Goal: Task Accomplishment & Management: Manage account settings

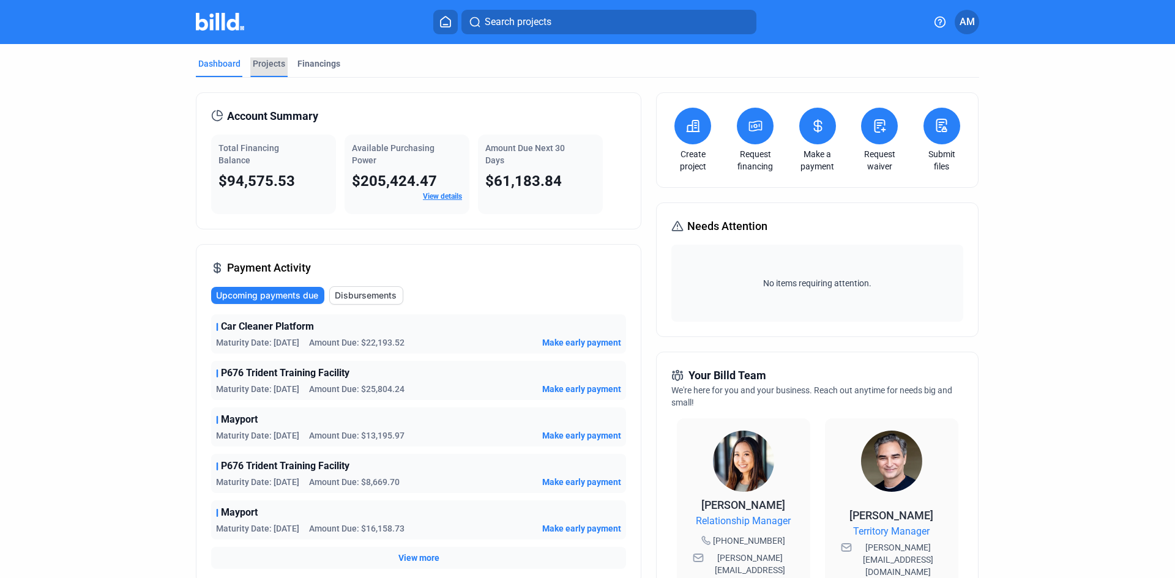
click at [254, 62] on div "Projects" at bounding box center [269, 64] width 32 height 12
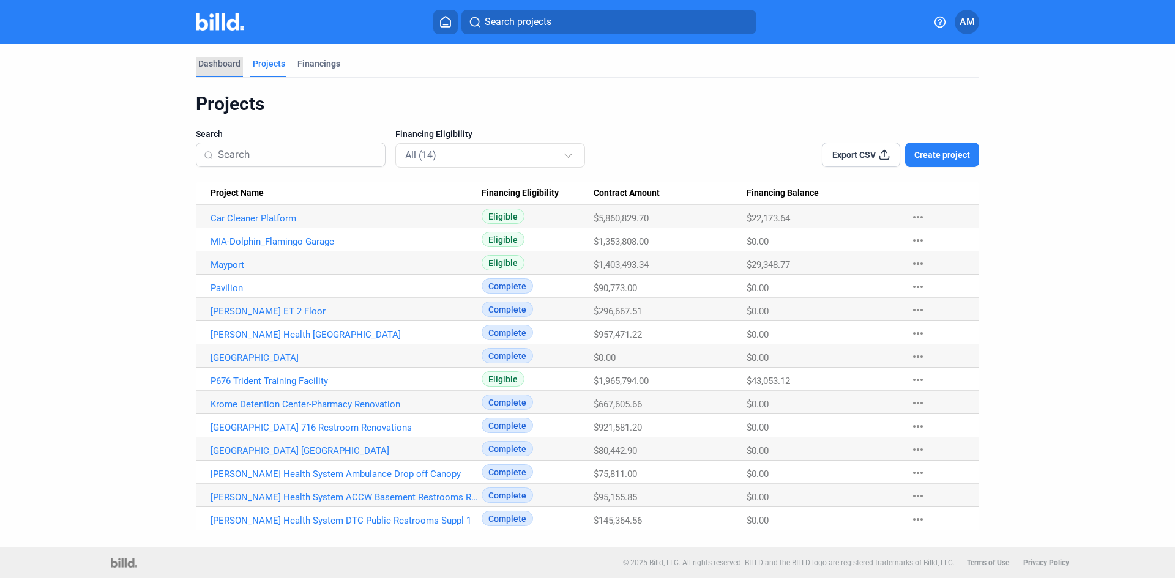
click at [220, 62] on div "Dashboard" at bounding box center [219, 64] width 42 height 12
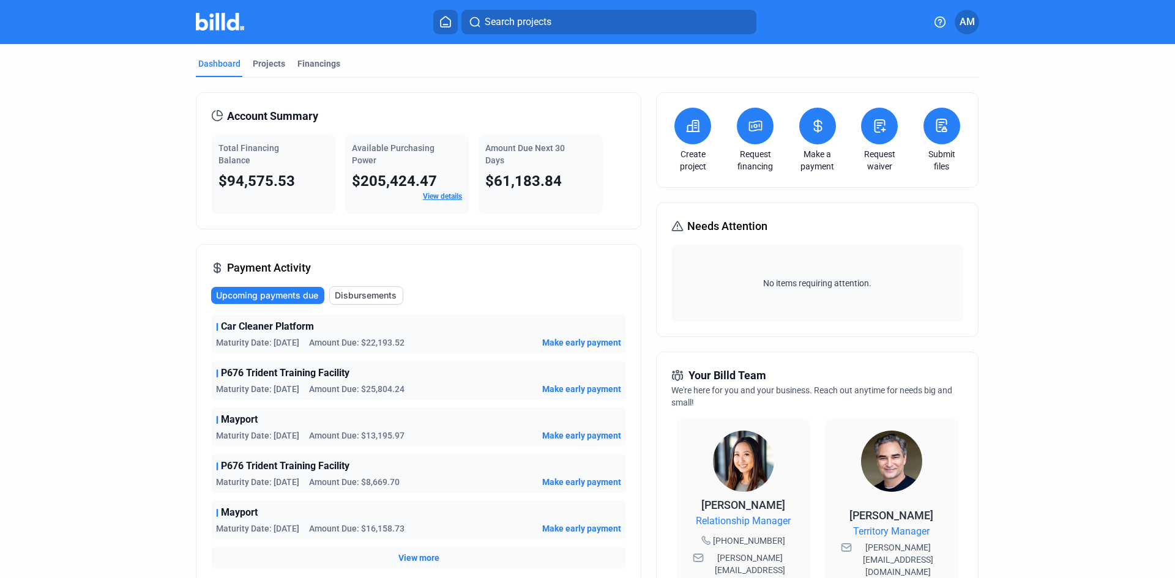
click at [810, 135] on button at bounding box center [817, 126] width 37 height 37
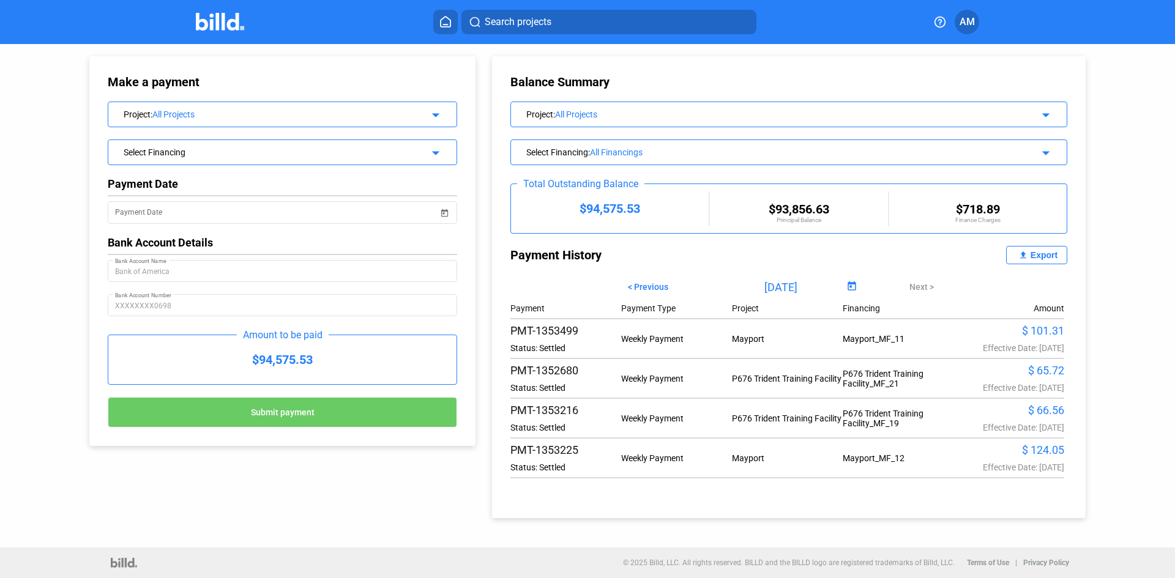
click at [444, 21] on icon at bounding box center [445, 22] width 12 height 12
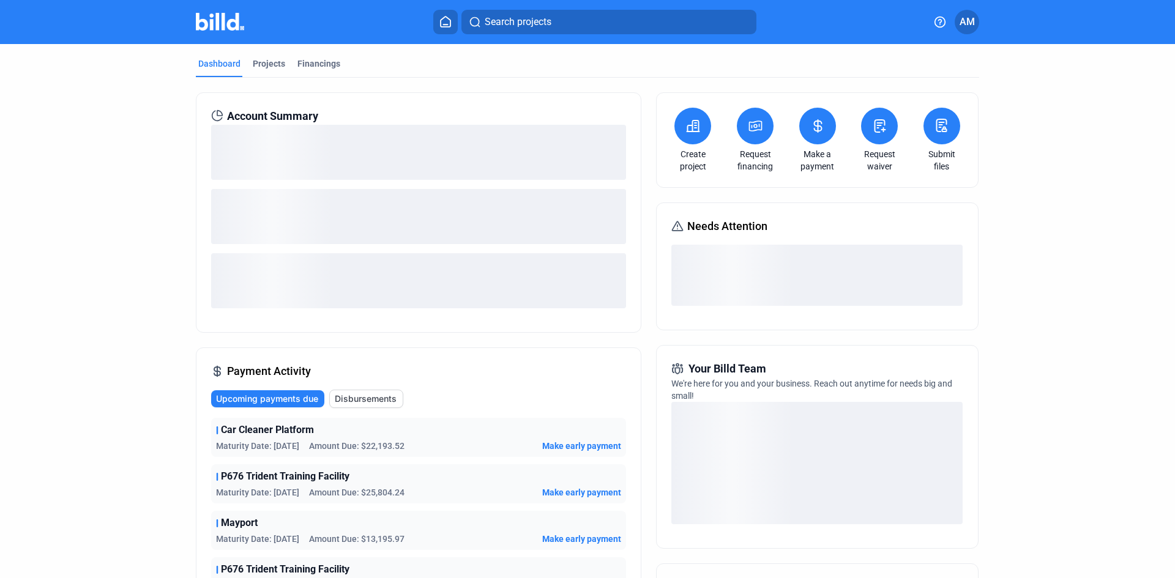
click at [286, 398] on span "Upcoming payments due" at bounding box center [267, 399] width 102 height 12
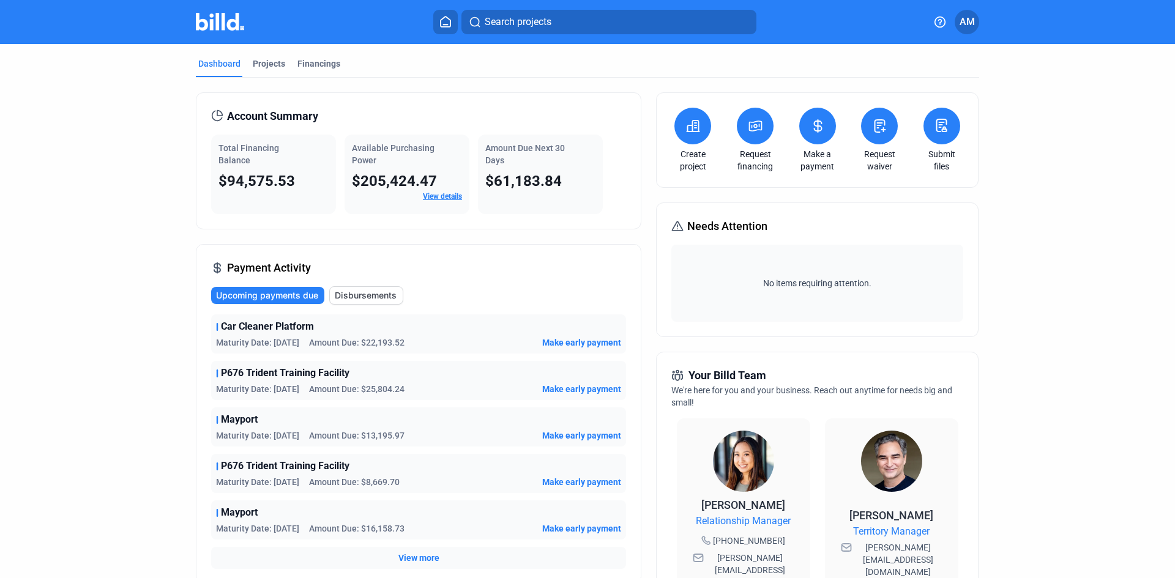
click at [819, 133] on make-a-payment-icon at bounding box center [817, 126] width 15 height 15
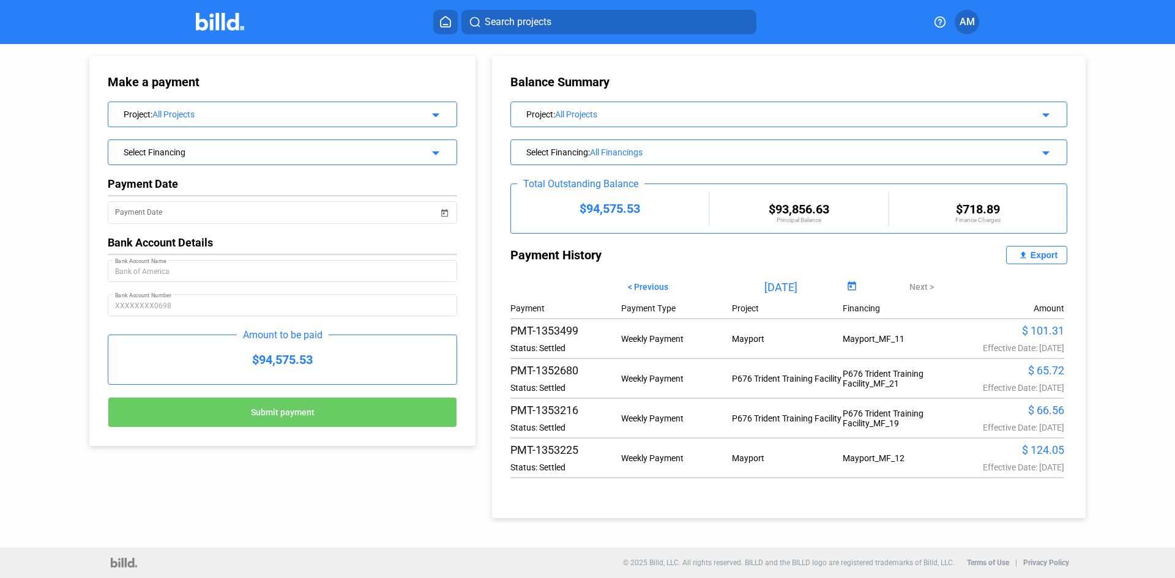
click at [850, 284] on span "Open calendar" at bounding box center [851, 286] width 29 height 29
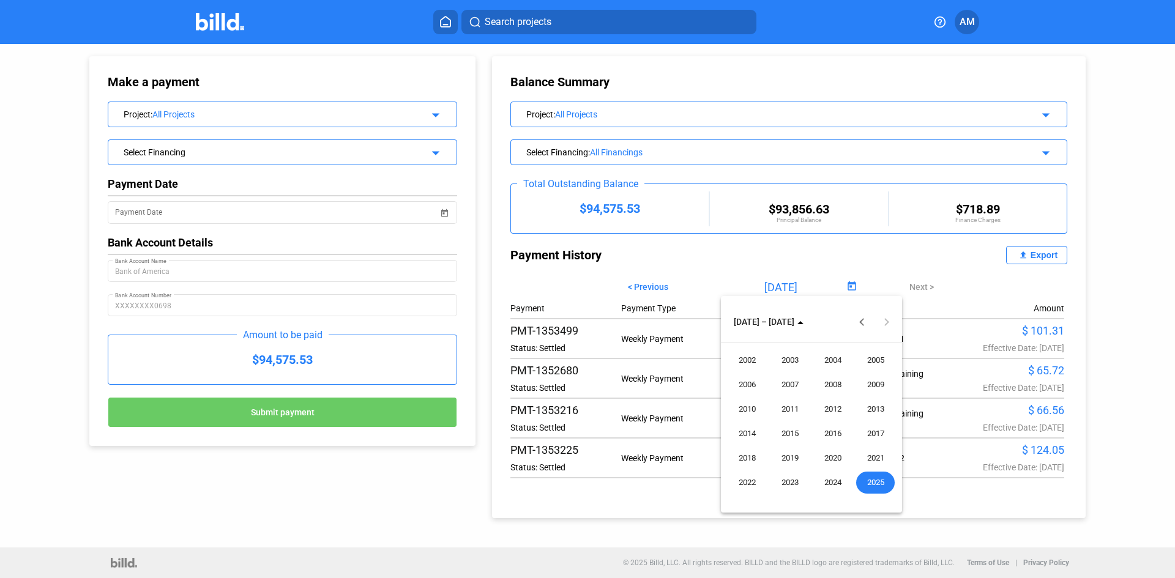
click at [875, 485] on span "2025" at bounding box center [875, 483] width 39 height 22
click at [1032, 264] on div at bounding box center [587, 289] width 1175 height 578
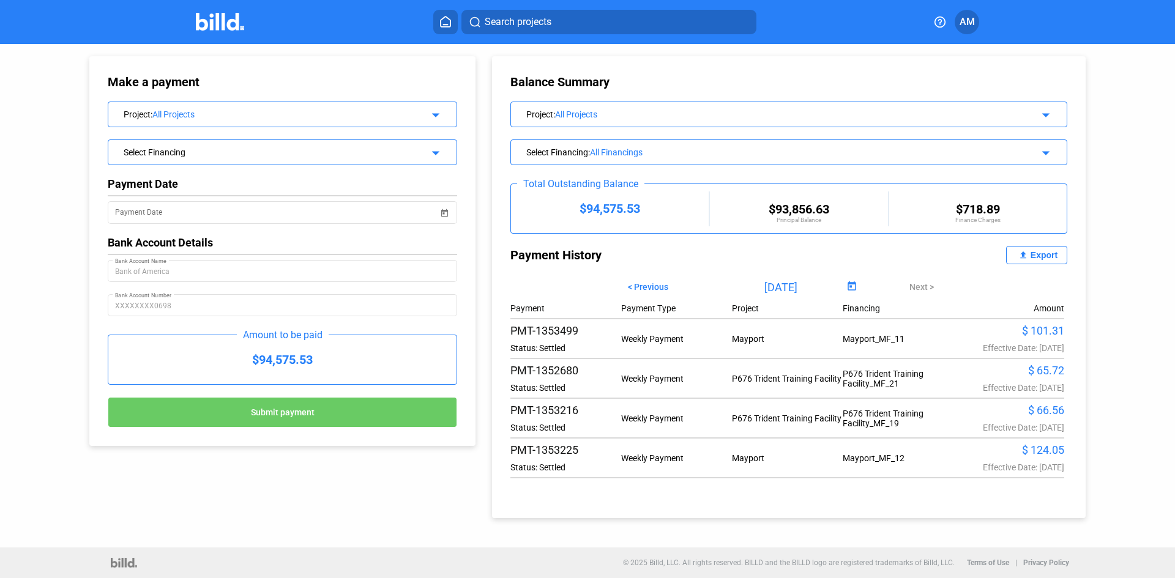
click at [1033, 258] on div "Export" at bounding box center [1043, 255] width 27 height 10
